Goal: Task Accomplishment & Management: Manage account settings

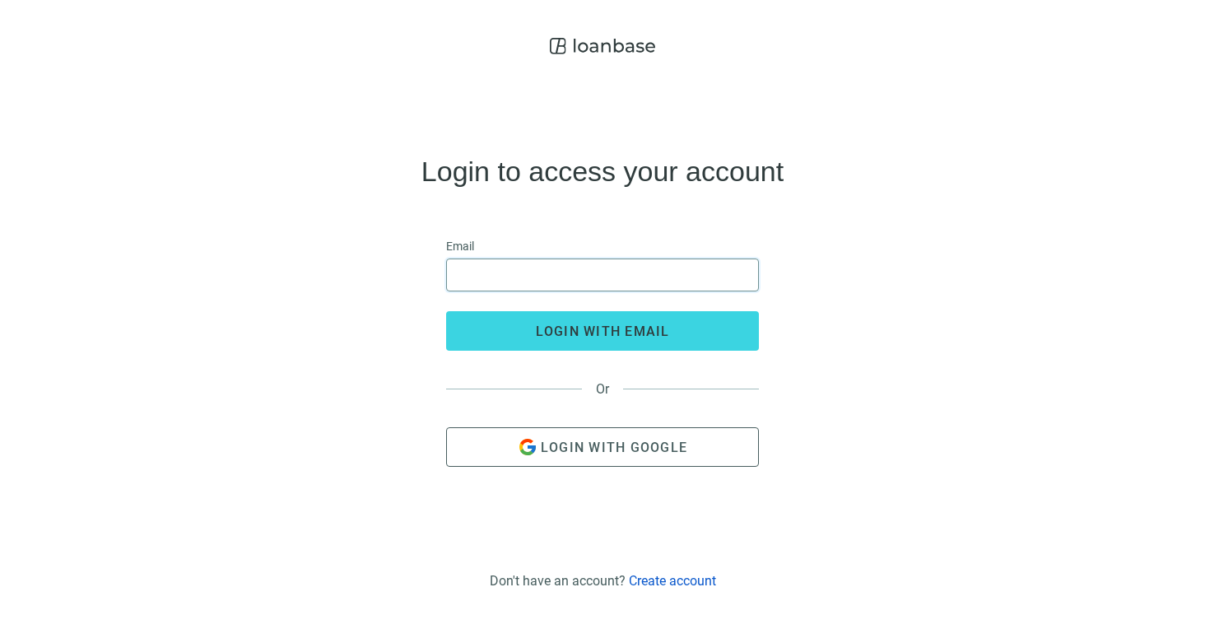
click at [552, 277] on input "email" at bounding box center [602, 274] width 291 height 31
type input "**********"
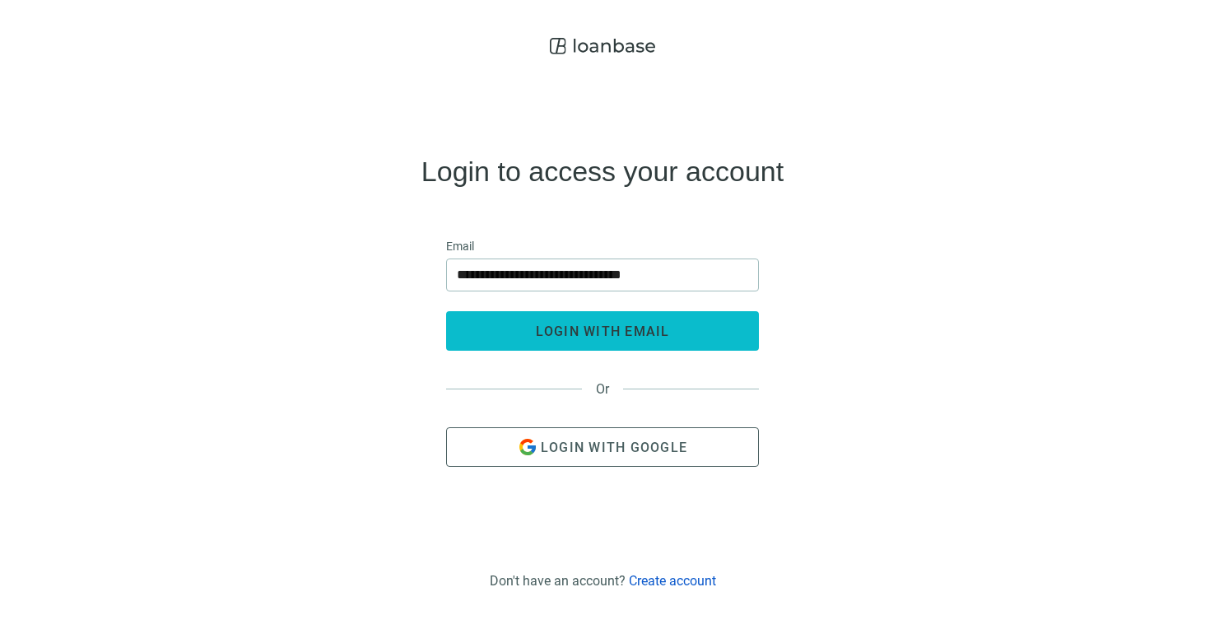
click at [547, 330] on span "login with email" at bounding box center [603, 332] width 134 height 16
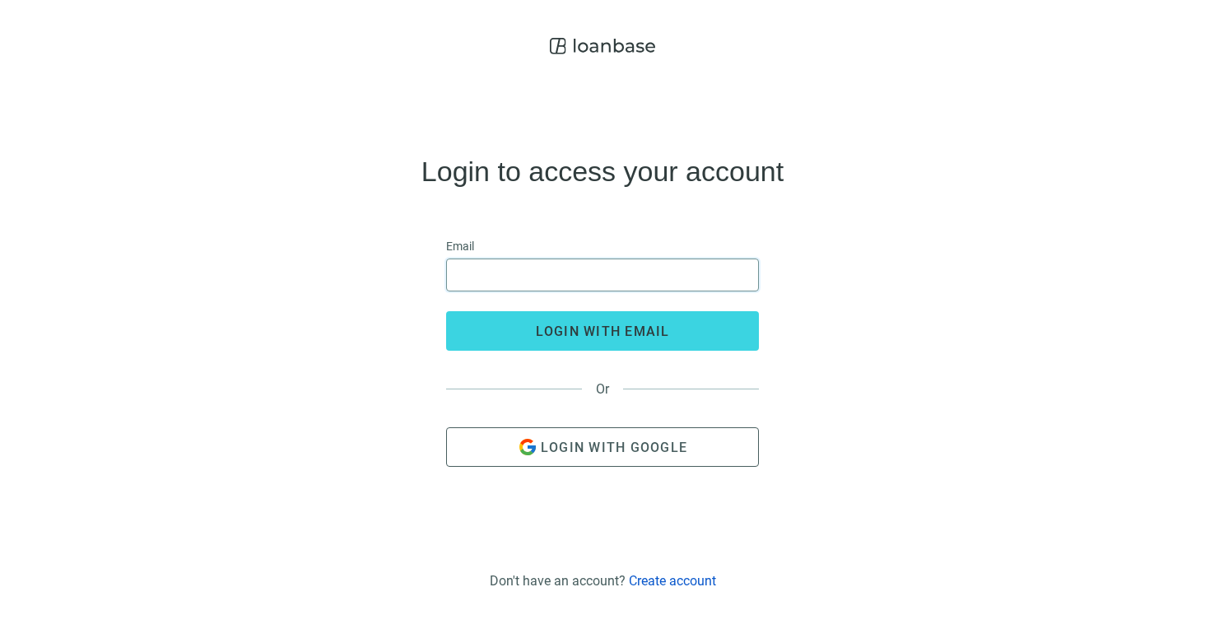
click at [640, 278] on input "email" at bounding box center [602, 274] width 291 height 31
type input "**********"
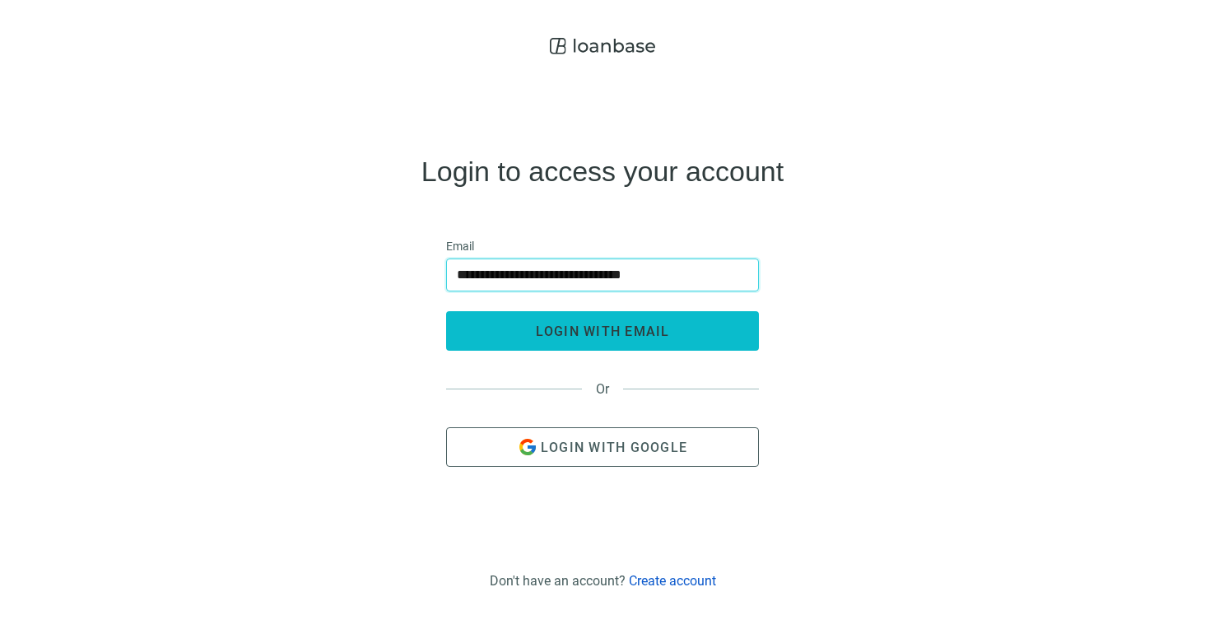
click at [614, 336] on span "login with email" at bounding box center [603, 332] width 134 height 16
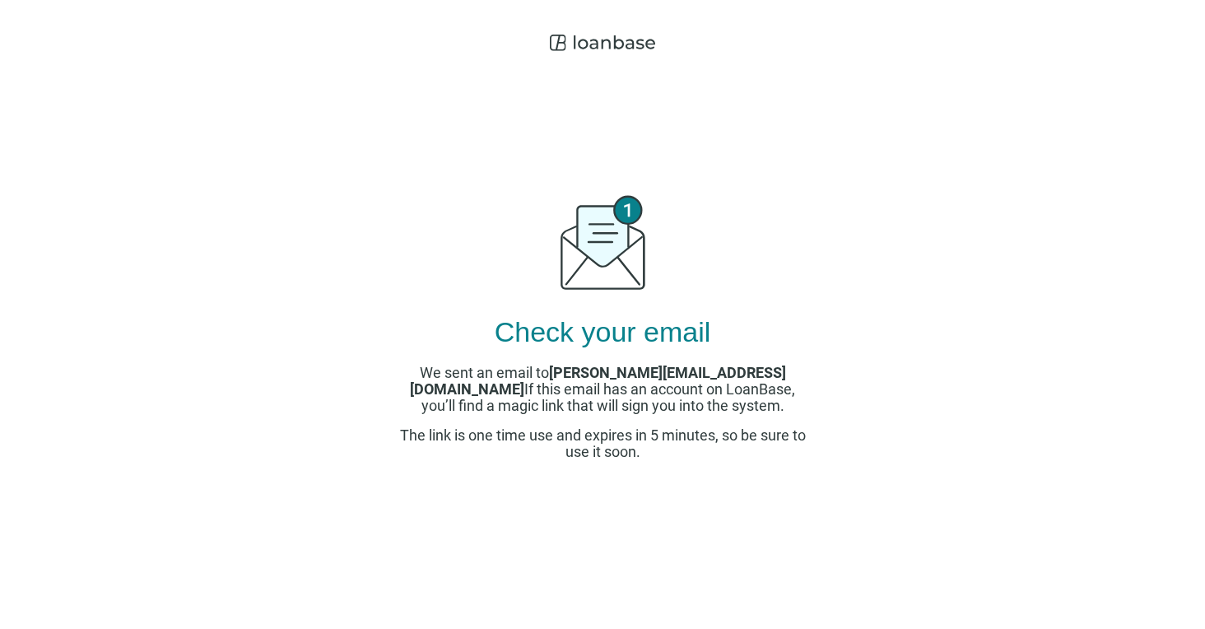
click at [603, 52] on icon at bounding box center [602, 42] width 105 height 33
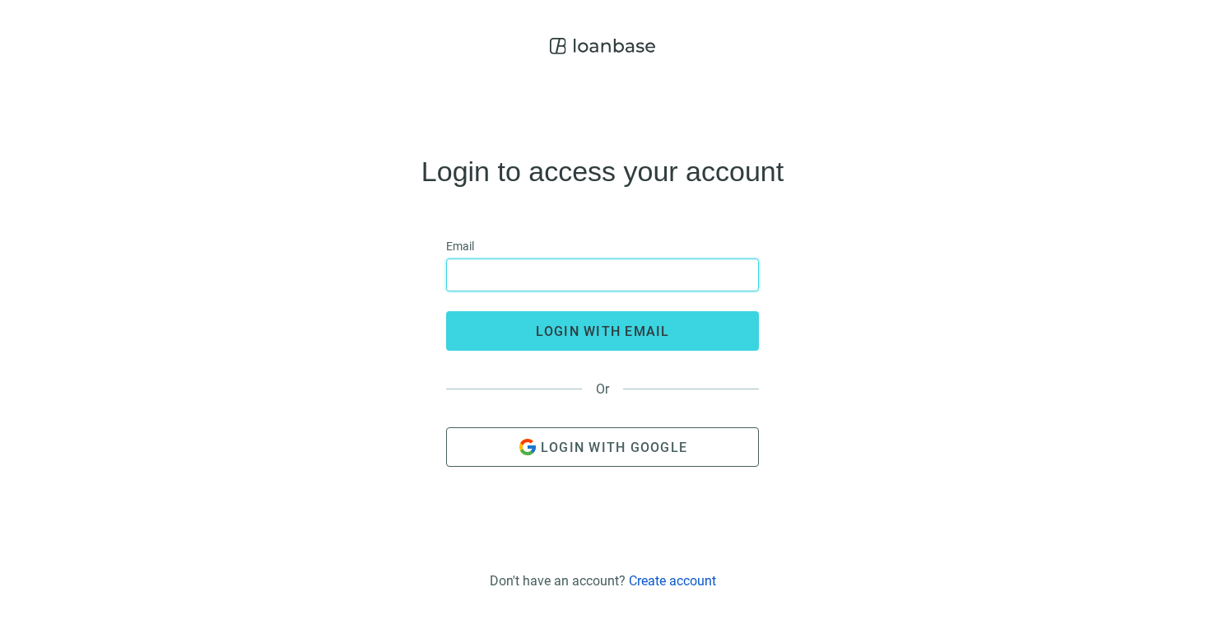
click at [529, 268] on input "email" at bounding box center [602, 274] width 291 height 31
type input "**********"
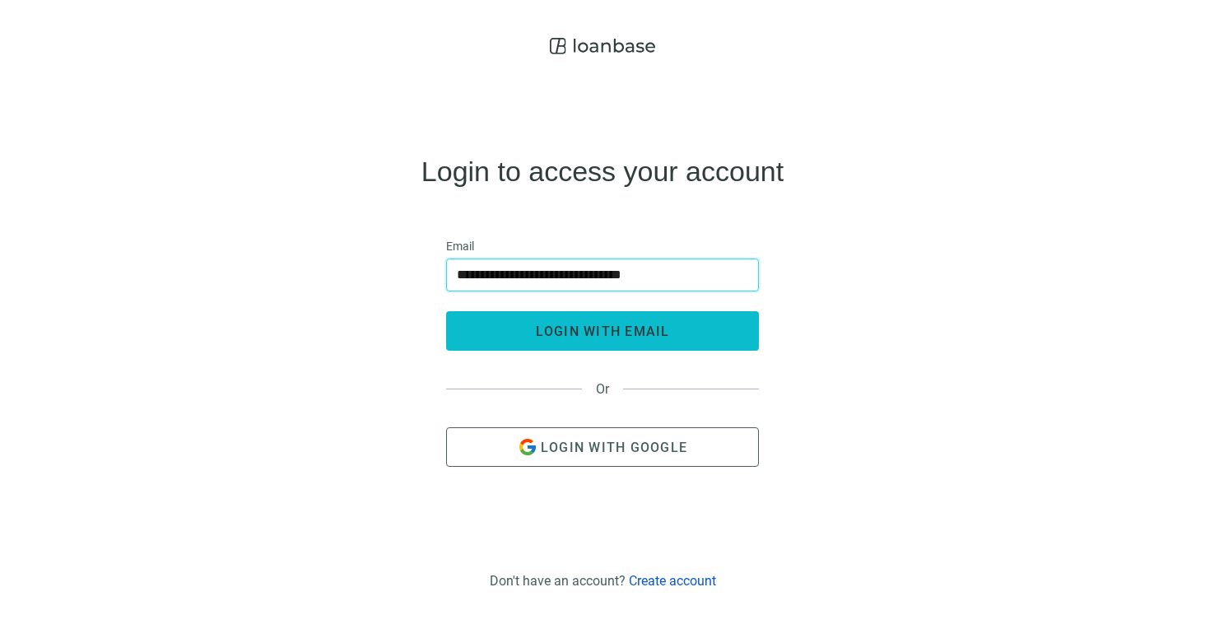
click at [532, 338] on button "login with email" at bounding box center [602, 331] width 313 height 40
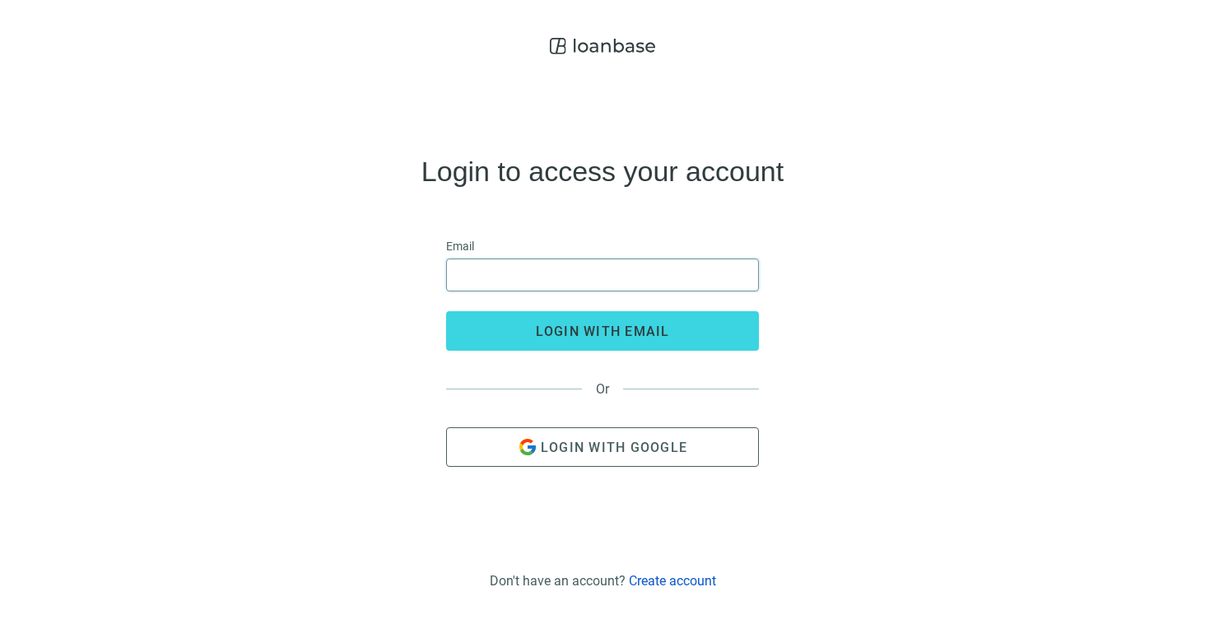
click at [554, 262] on input "email" at bounding box center [602, 274] width 291 height 31
click at [554, 277] on input "email" at bounding box center [602, 274] width 291 height 31
click at [502, 271] on input "email" at bounding box center [602, 274] width 291 height 31
click at [471, 270] on input "email" at bounding box center [602, 274] width 291 height 31
click at [937, 261] on div "Login to access your account Email login with email Or Login with Google" at bounding box center [602, 313] width 1179 height 500
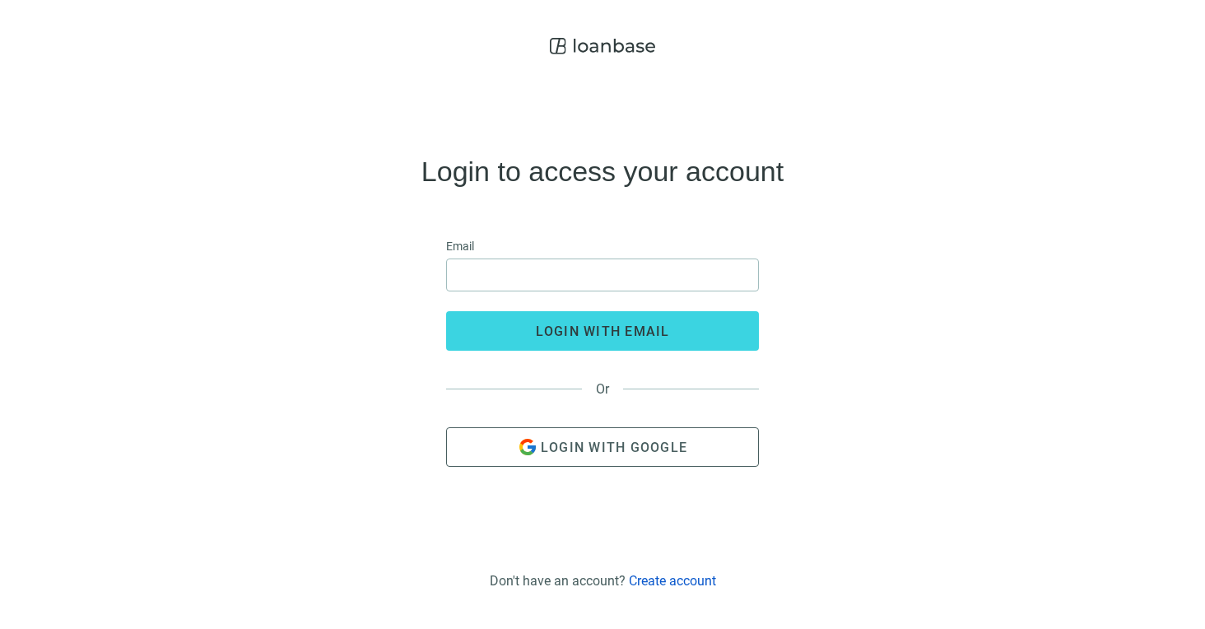
click at [947, 258] on div "Login to access your account Email login with email Or Login with Google" at bounding box center [602, 313] width 1179 height 500
click at [593, 291] on form "Email login with email" at bounding box center [602, 294] width 313 height 114
click at [599, 263] on input "email" at bounding box center [602, 274] width 291 height 31
type input "**********"
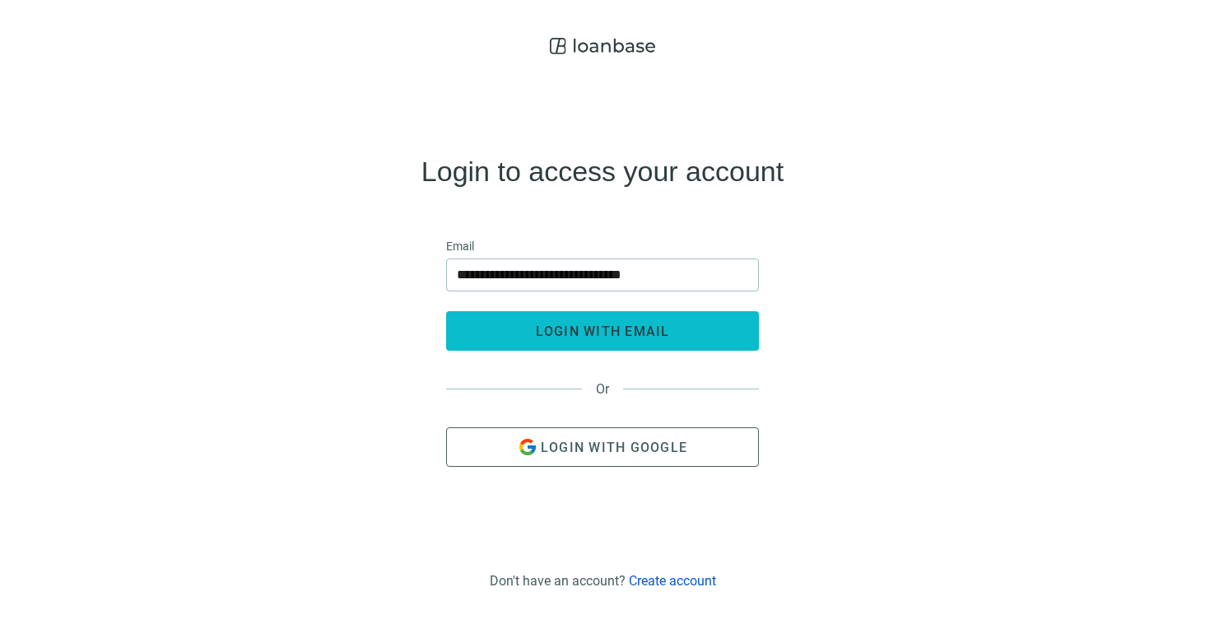
click at [496, 329] on button "login with email" at bounding box center [602, 331] width 313 height 40
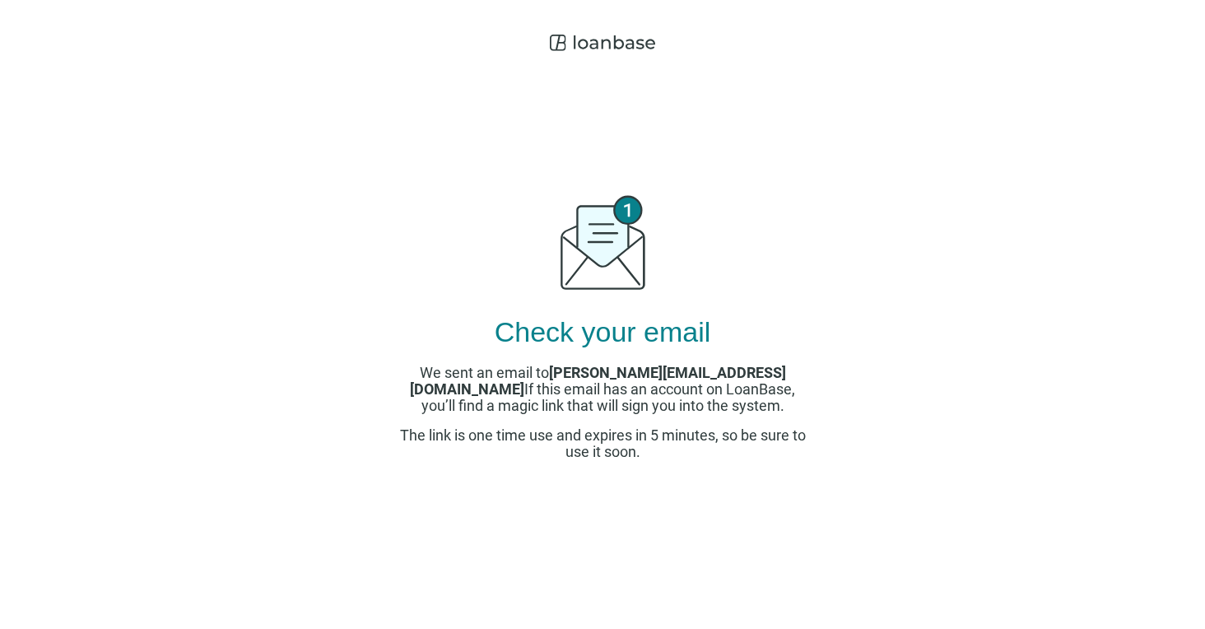
click at [901, 491] on div "Check your email We sent an email to [PERSON_NAME][EMAIL_ADDRESS][DOMAIN_NAME] …" at bounding box center [602, 314] width 1205 height 629
click at [773, 441] on span "The link is one time use and expires in 5 minutes, so be sure to use it soon." at bounding box center [603, 443] width 406 height 34
